Goal: Browse casually

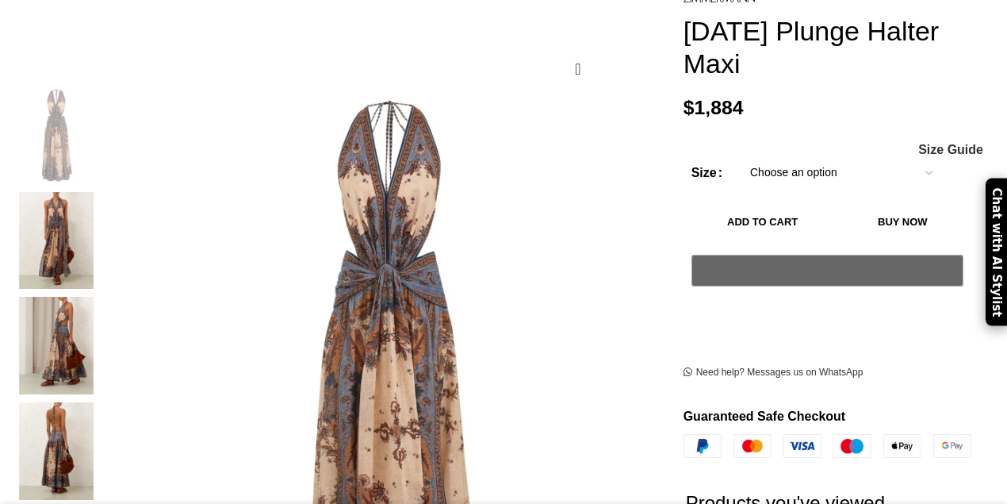
click at [76, 198] on img at bounding box center [56, 241] width 97 height 98
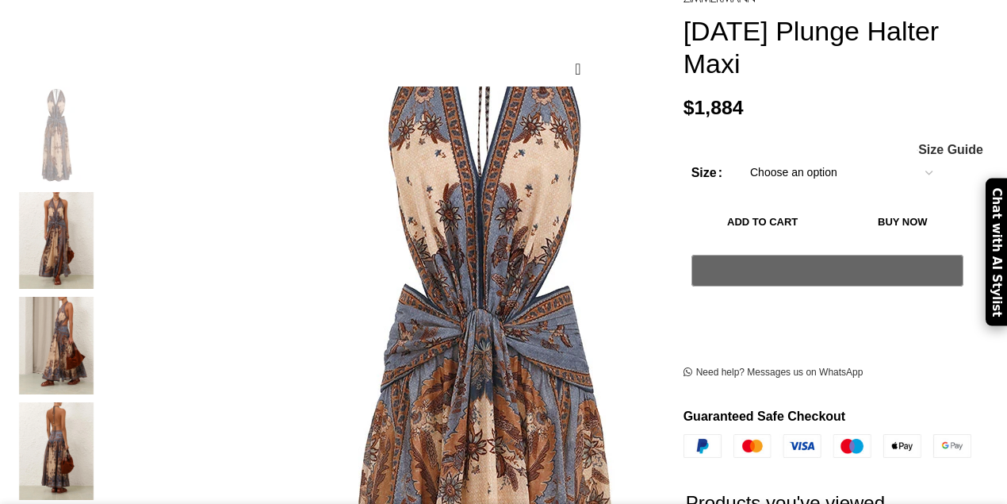
drag, startPoint x: 90, startPoint y: 201, endPoint x: 184, endPoint y: 178, distance: 96.4
click at [184, 178] on img at bounding box center [482, 492] width 793 height 1031
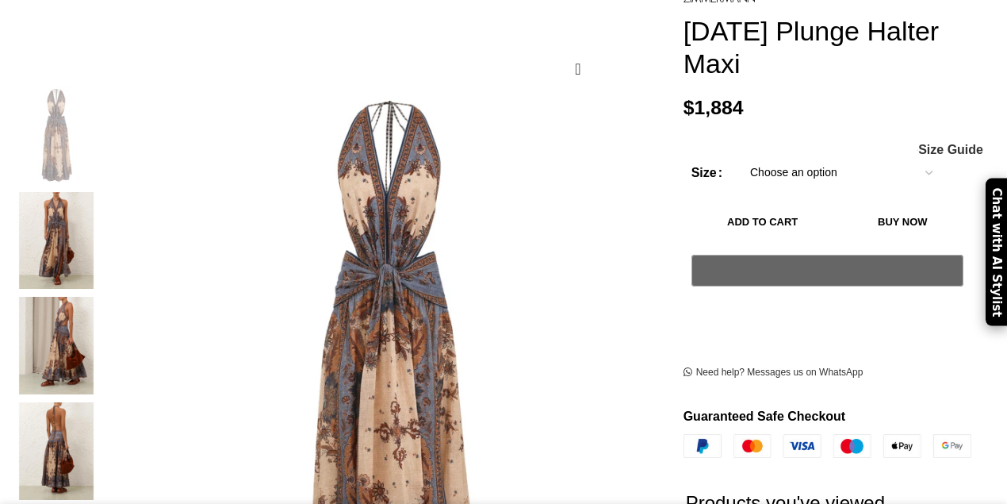
click at [98, 222] on img at bounding box center [56, 241] width 97 height 98
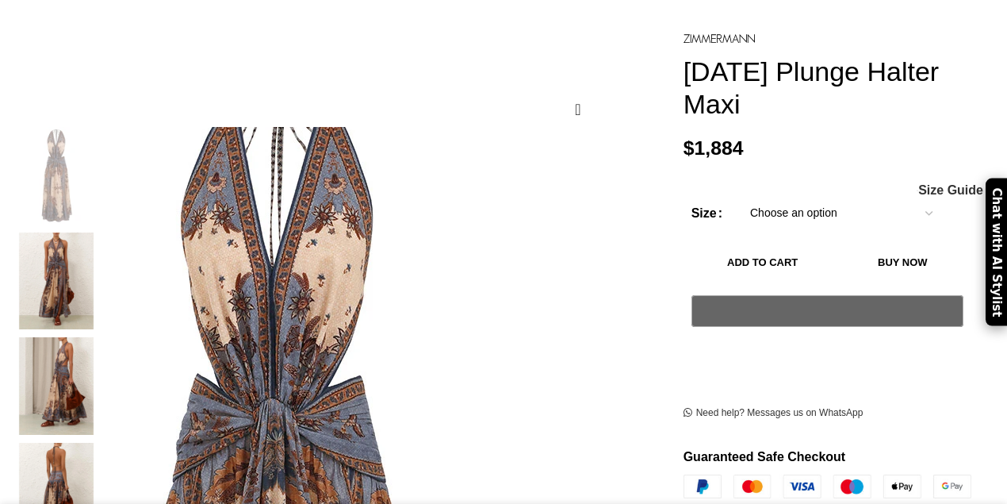
scroll to position [159, 0]
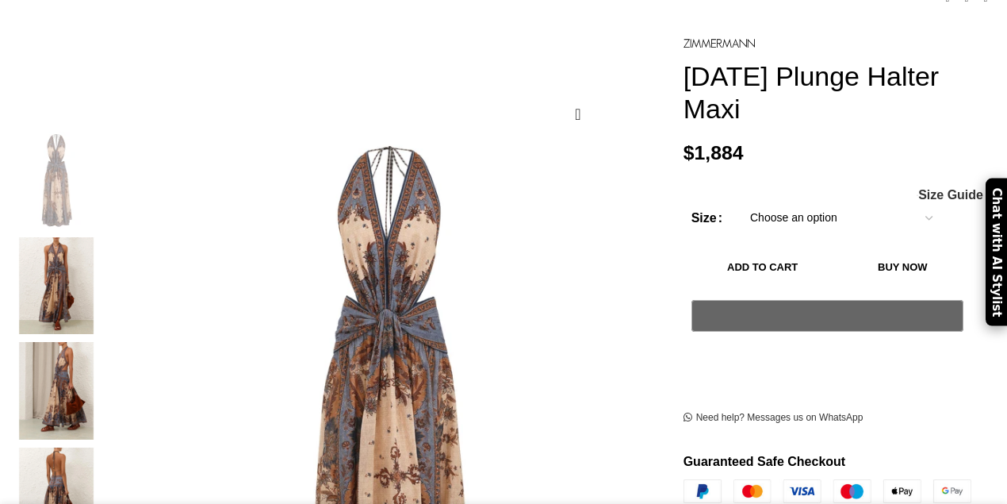
scroll to position [264, 0]
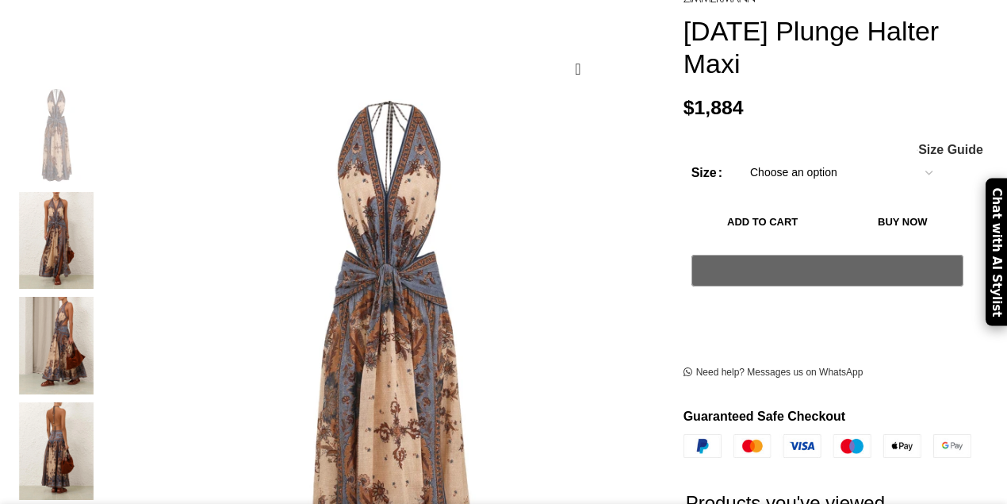
click at [91, 209] on img at bounding box center [56, 241] width 97 height 98
click at [65, 203] on img at bounding box center [56, 241] width 97 height 98
click at [68, 205] on img at bounding box center [56, 241] width 97 height 98
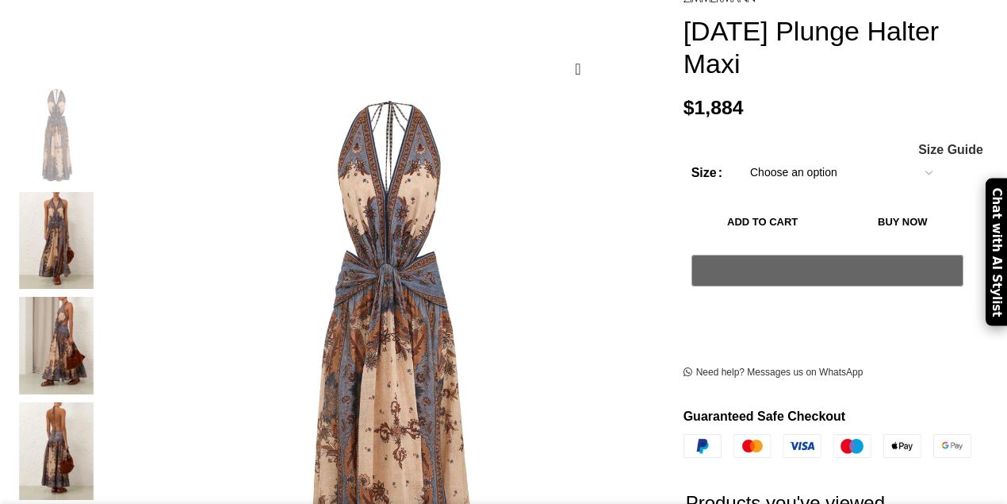
click at [71, 301] on img at bounding box center [56, 346] width 97 height 98
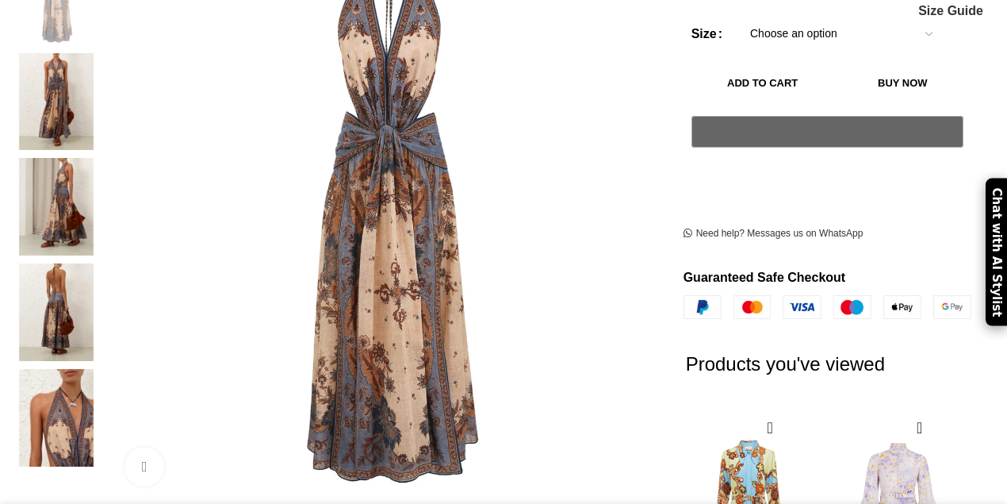
scroll to position [423, 0]
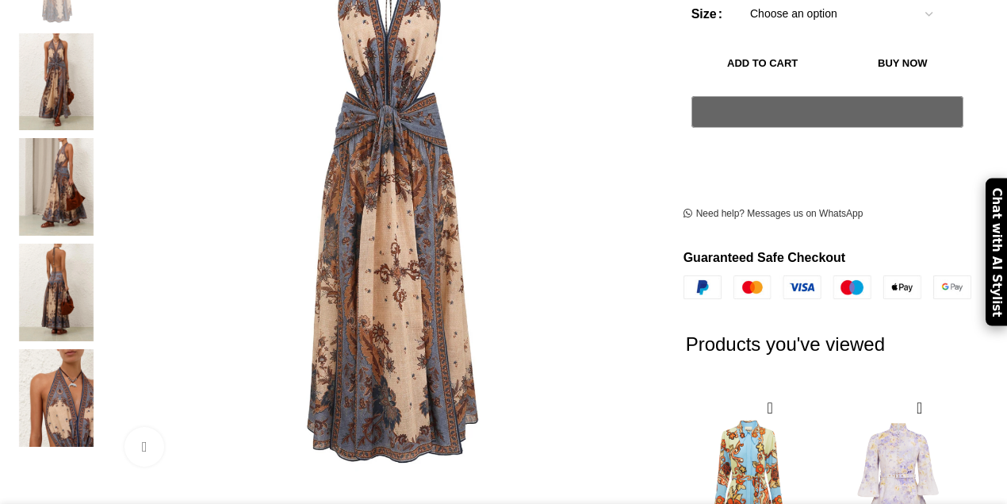
click at [78, 259] on img at bounding box center [56, 293] width 97 height 98
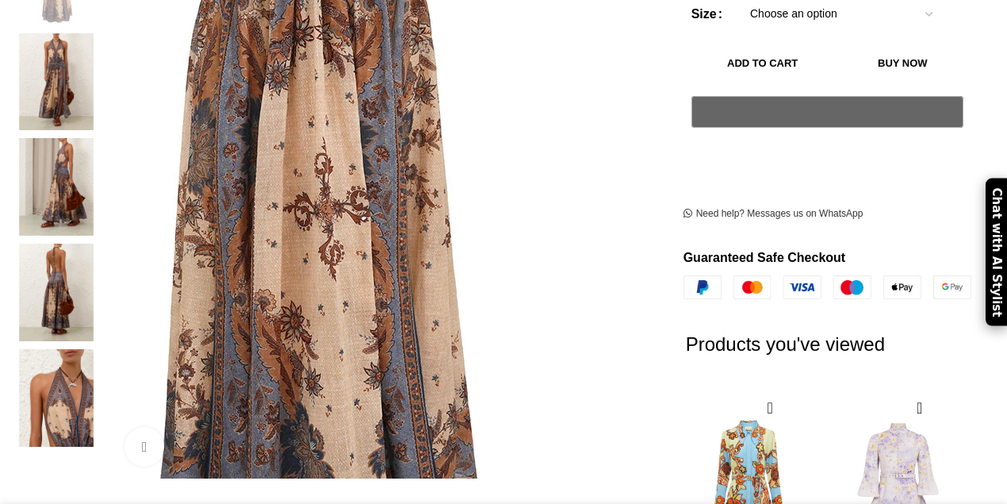
scroll to position [211, 0]
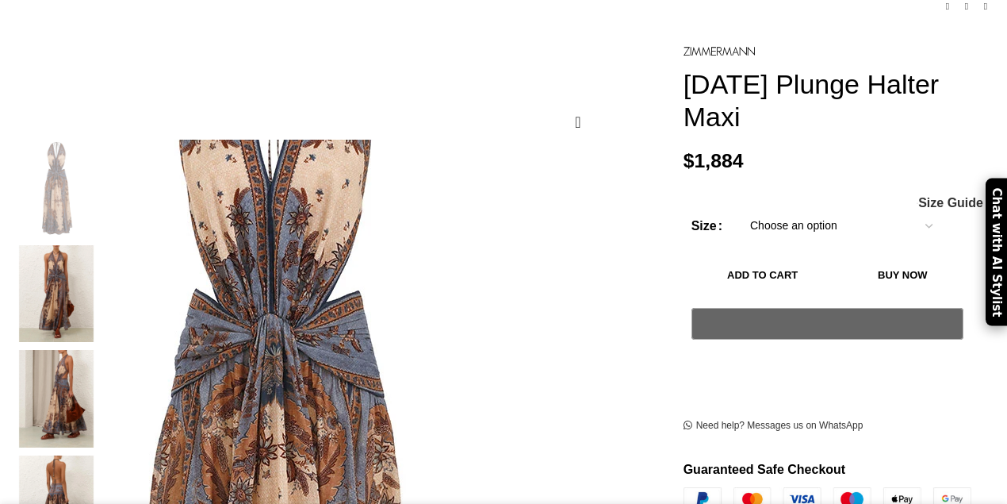
click at [594, 295] on img at bounding box center [272, 497] width 793 height 1031
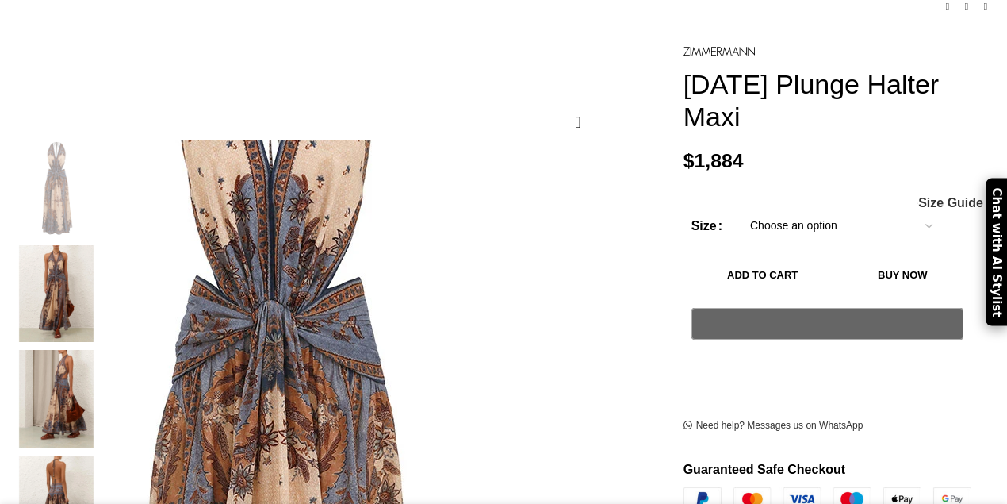
click at [594, 295] on img at bounding box center [273, 483] width 793 height 1031
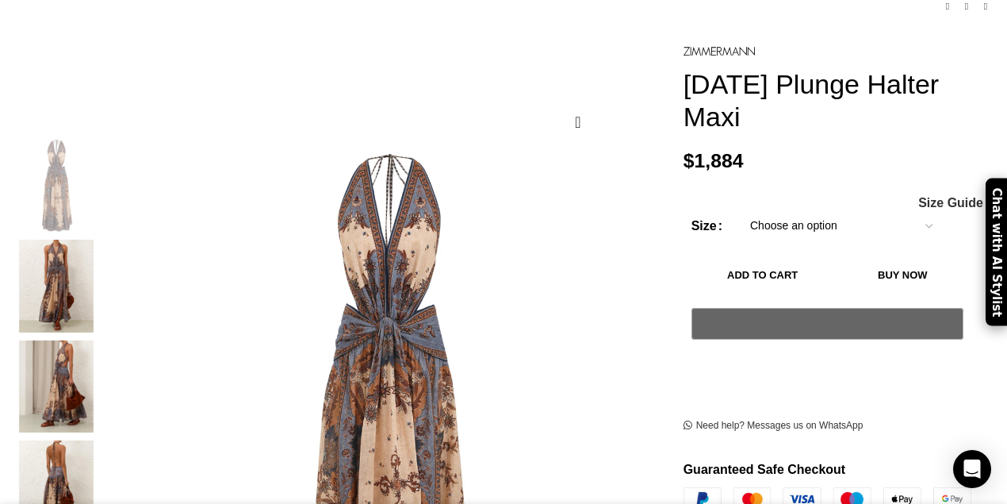
scroll to position [0, 501]
